Goal: Check status

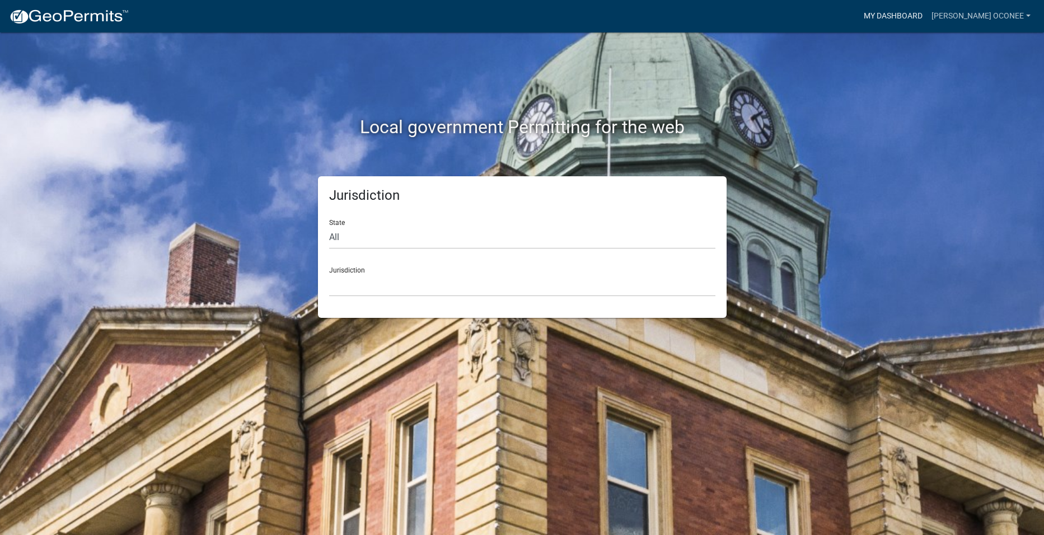
click at [927, 15] on link "My Dashboard" at bounding box center [893, 16] width 68 height 21
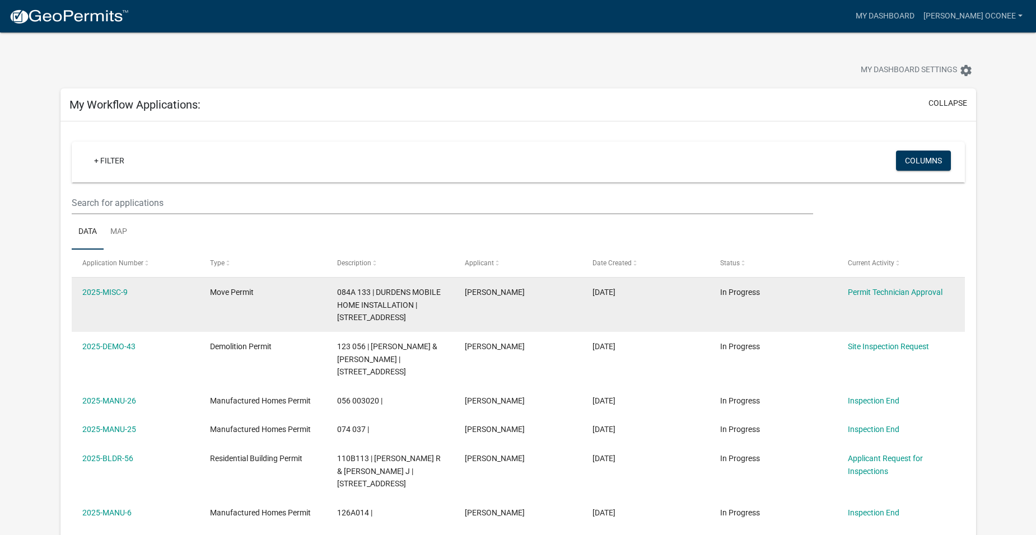
click at [122, 286] on div "2025-MISC-9" at bounding box center [135, 292] width 106 height 13
click at [105, 290] on link "2025-MISC-9" at bounding box center [104, 292] width 45 height 9
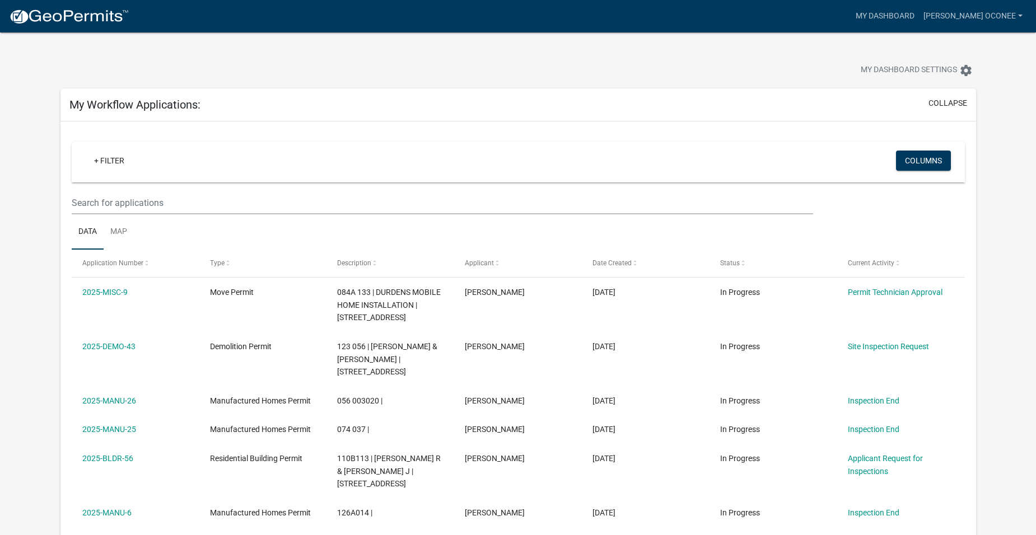
click at [306, 277] on datatable-header "Application Number Type Description Applicant Date Created Status Current Activ…" at bounding box center [518, 264] width 893 height 28
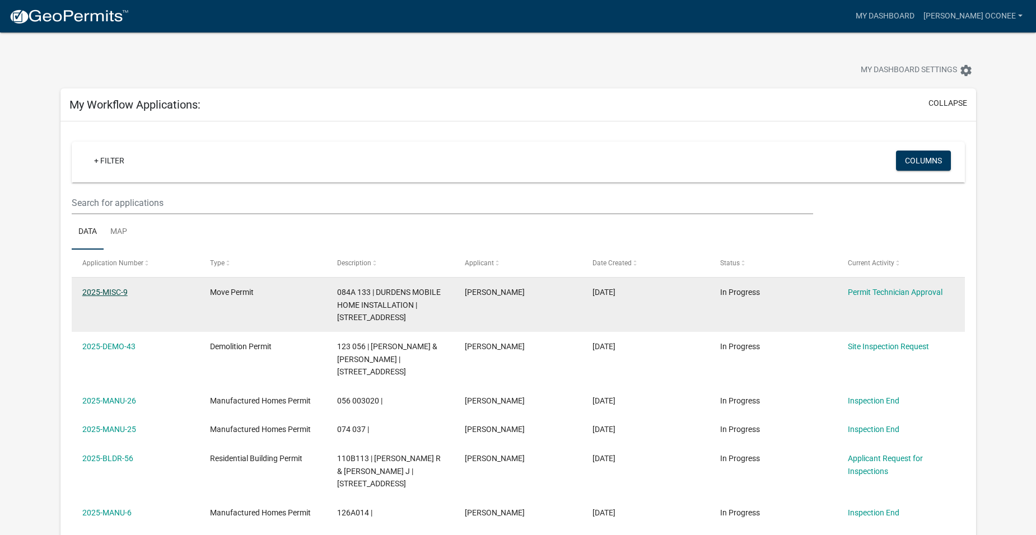
click at [94, 288] on link "2025-MISC-9" at bounding box center [104, 292] width 45 height 9
